Goal: Communication & Community: Ask a question

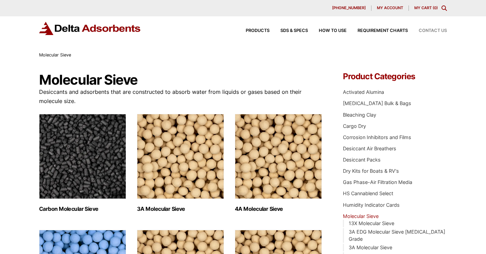
click at [432, 29] on span "Contact Us" at bounding box center [432, 31] width 28 height 4
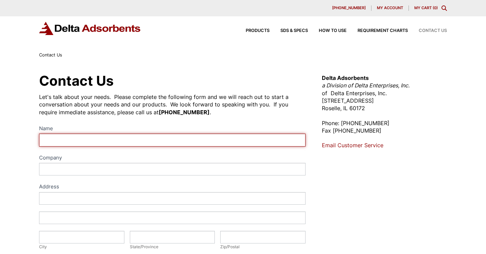
click at [84, 136] on input "Name" at bounding box center [172, 139] width 266 height 13
type input "[PERSON_NAME]"
type input "Smart Surplus, Inc"
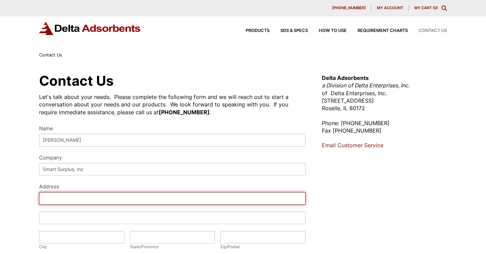
type input "[STREET_ADDRESS]"
type input "New Holland"
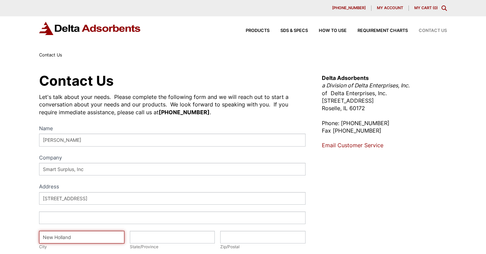
type input "PA"
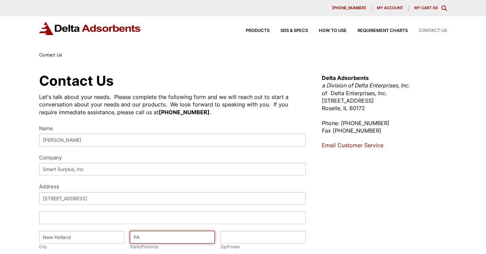
type input "17557"
select select "[GEOGRAPHIC_DATA]"
type input "6103606005"
type input "matt@smartsurplus.com"
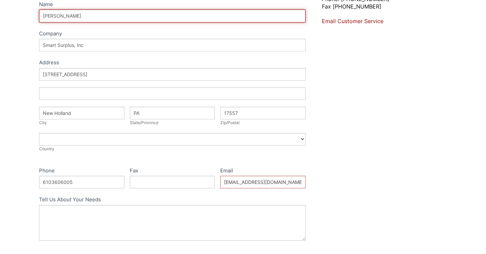
scroll to position [209, 0]
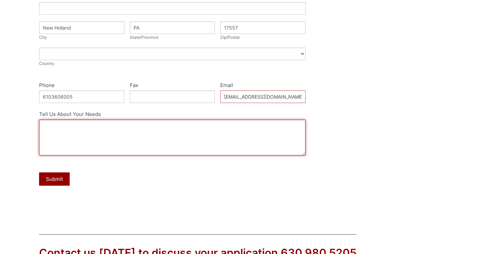
click at [100, 143] on textarea "Tell Us About Your Needs" at bounding box center [172, 138] width 266 height 36
paste textarea "Hello, we are a closeout distributor located in New Holland, PA. I wanted to re…"
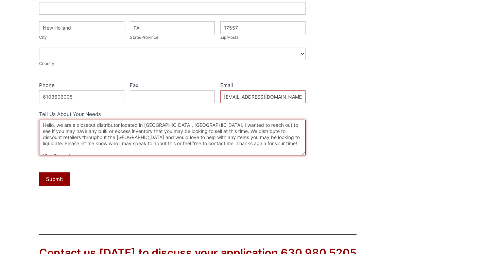
scroll to position [16, 0]
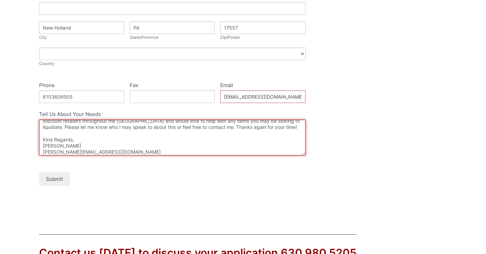
type textarea "Hello, we are a closeout distributor located in New Holland, PA. I wanted to re…"
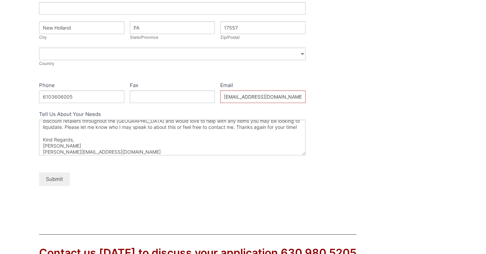
click at [61, 184] on button "Submit" at bounding box center [54, 178] width 31 height 13
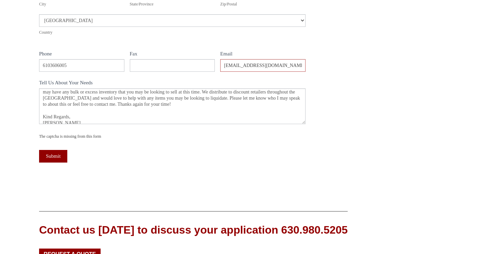
scroll to position [232, 0]
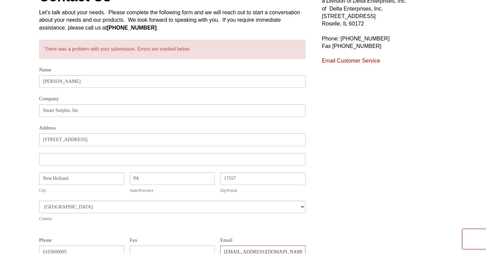
scroll to position [84, 0]
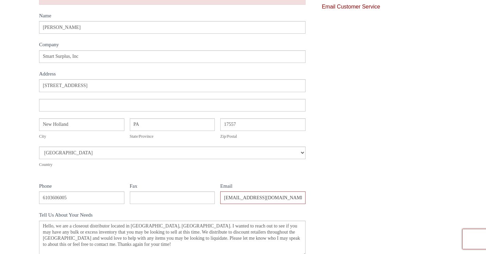
scroll to position [270, 0]
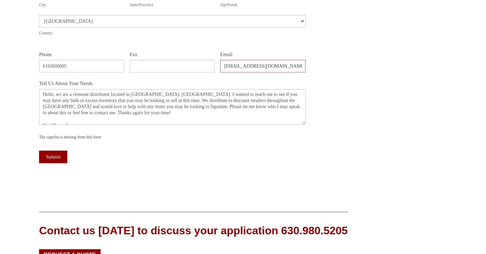
click at [91, 144] on div "Name Matt Scriff Company Smart Surplus, Inc Address Address Address 180 Earland…" at bounding box center [172, 26] width 266 height 293
click at [81, 136] on div "The captcha is missing from this form" at bounding box center [172, 136] width 266 height 7
click at [47, 138] on div "The captcha is missing from this form" at bounding box center [172, 136] width 266 height 7
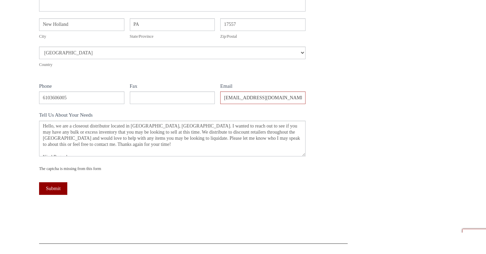
scroll to position [239, 0]
click at [24, 121] on div "Contact Us Let's talk about your needs. Please complete the following form and …" at bounding box center [243, 26] width 486 height 412
click at [52, 189] on button "Submit" at bounding box center [53, 187] width 28 height 13
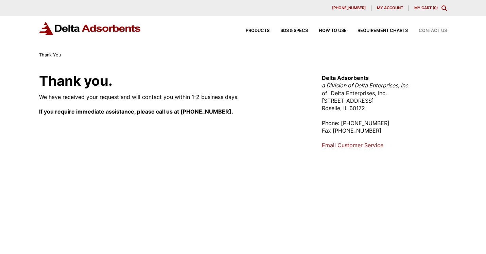
click at [436, 32] on span "Contact Us" at bounding box center [432, 31] width 28 height 4
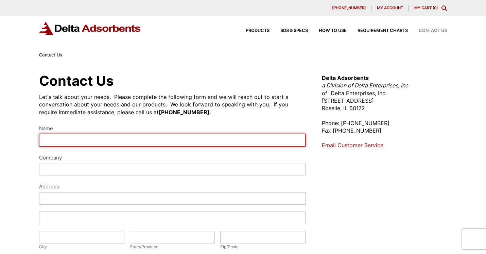
click at [90, 140] on input "Name" at bounding box center [172, 139] width 266 height 13
type input "Matt Scriff"
type input "Smart Surplus, Inc"
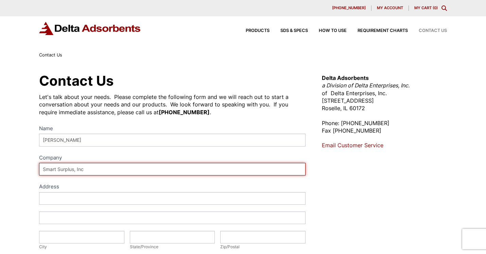
type input "180 Earland Drive, Bldg 8, New Holland, PA 17557"
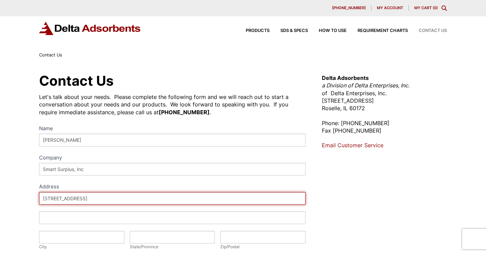
type input "New Holland"
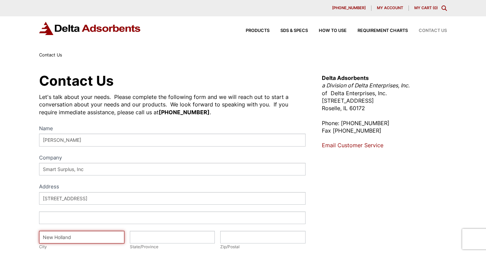
type input "PA"
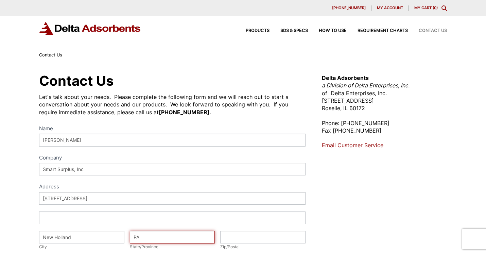
type input "17557"
select select "United States"
type input "6103606005"
type input "matt@smartsurplus.com"
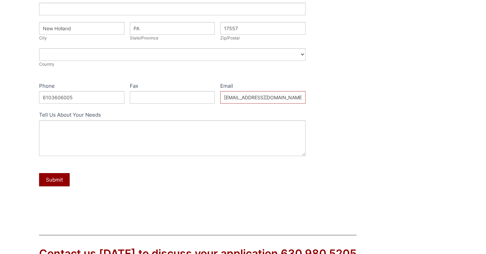
scroll to position [212, 0]
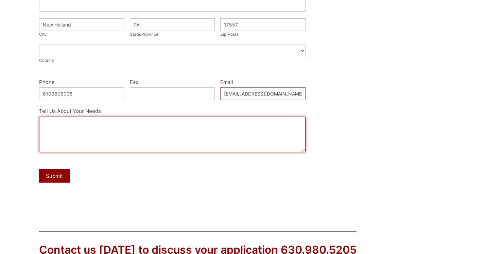
click at [106, 140] on textarea "Tell Us About Your Needs" at bounding box center [172, 134] width 266 height 36
paste textarea "Hello, we are a closeout distributor located in New Holland, PA. I wanted to re…"
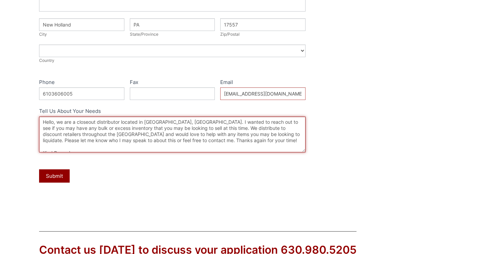
scroll to position [16, 0]
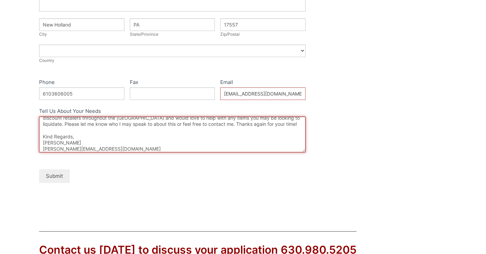
type textarea "Hello, we are a closeout distributor located in New Holland, PA. I wanted to re…"
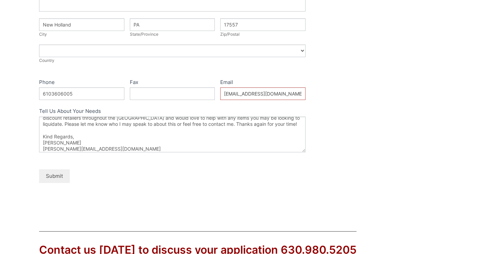
click at [57, 177] on button "Submit" at bounding box center [54, 175] width 31 height 13
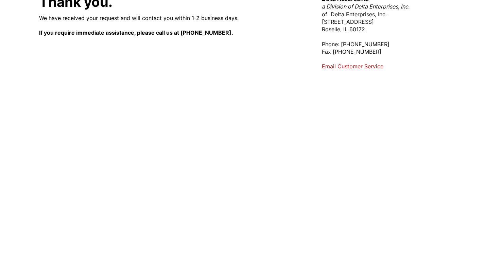
scroll to position [224, 0]
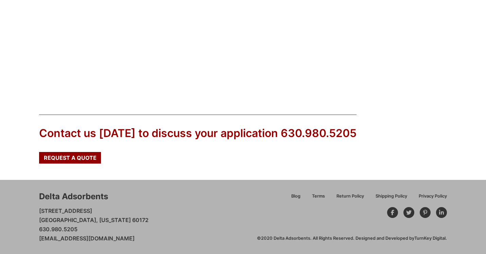
click at [376, 210] on div "Blog Terms Return Policy Shipping Policy Privacy Policy ©2020 Delta Adsorbents.…" at bounding box center [352, 216] width 190 height 49
click at [391, 211] on icon at bounding box center [392, 212] width 3 height 5
